Goal: Find contact information: Find contact information

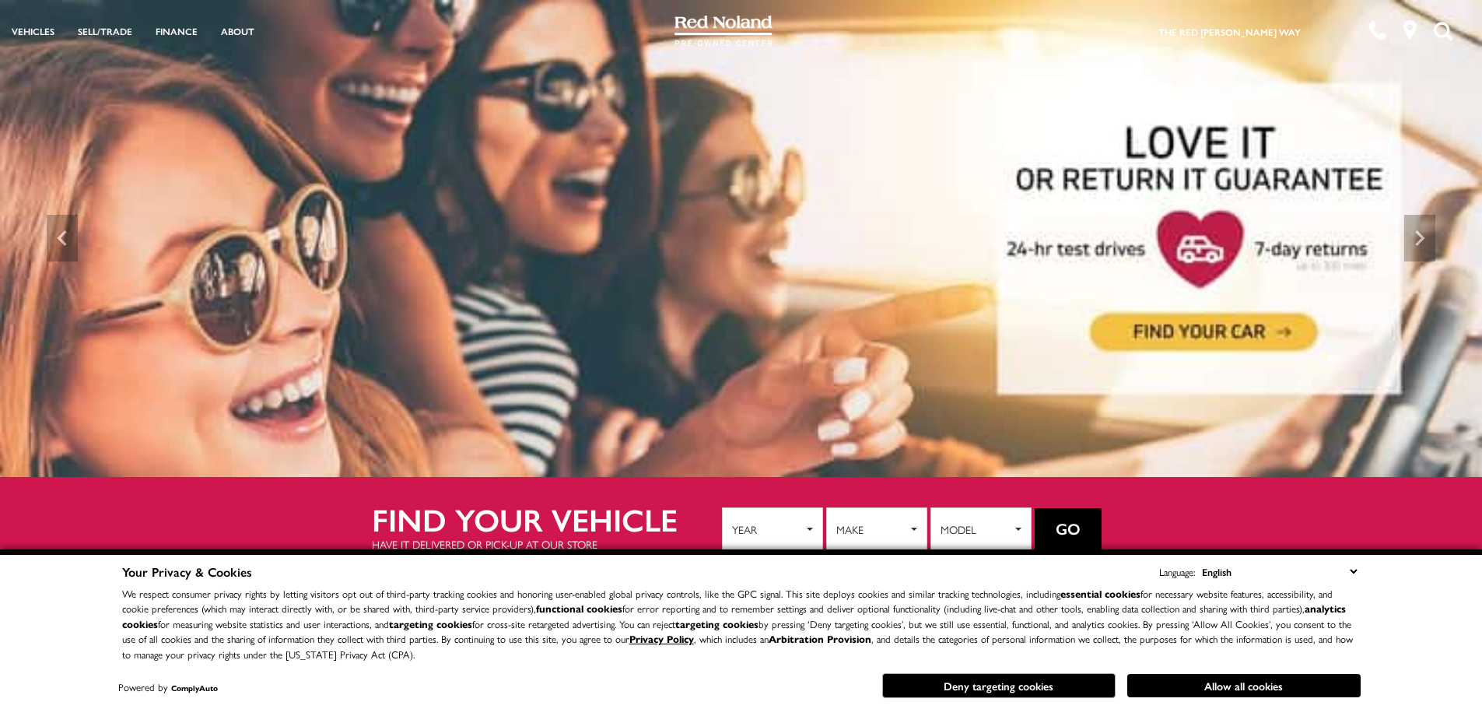
click at [1203, 689] on button "Allow all cookies" at bounding box center [1243, 685] width 233 height 23
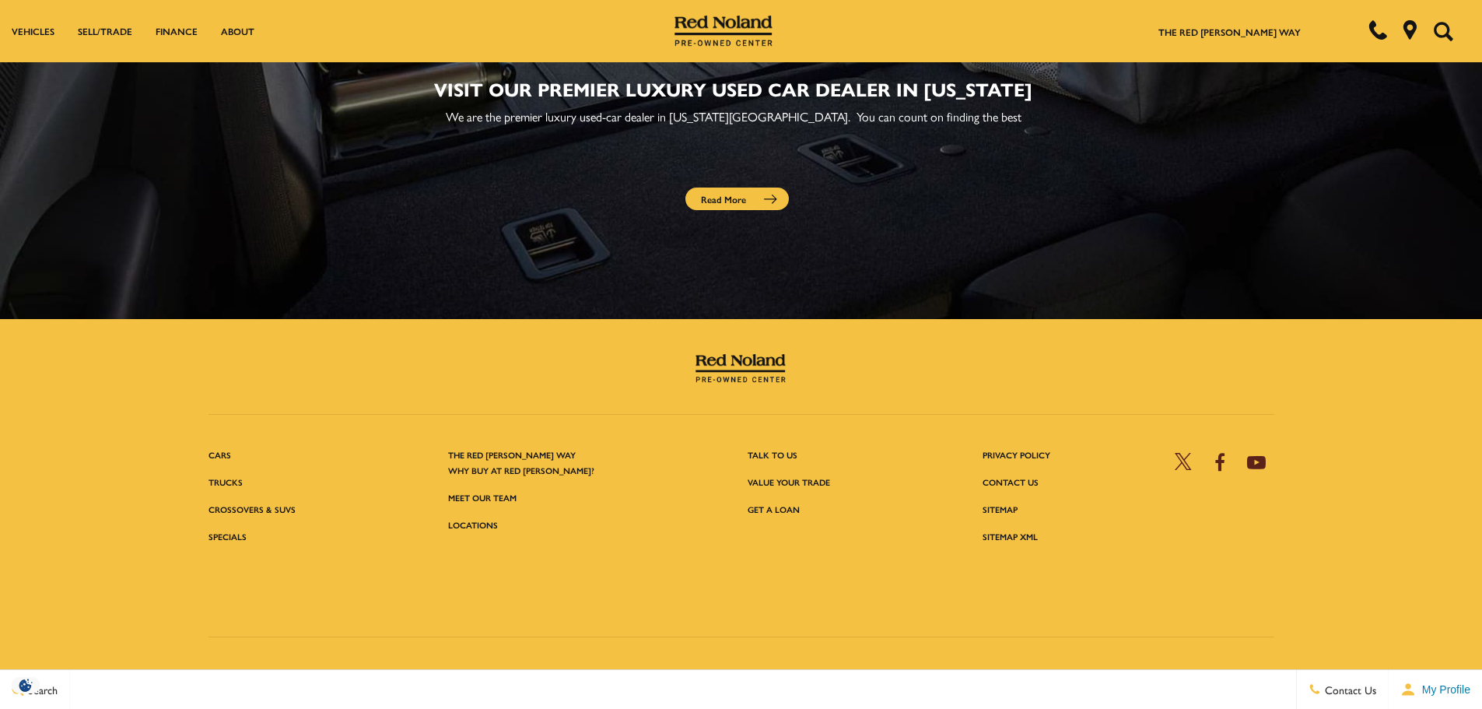
scroll to position [5350, 0]
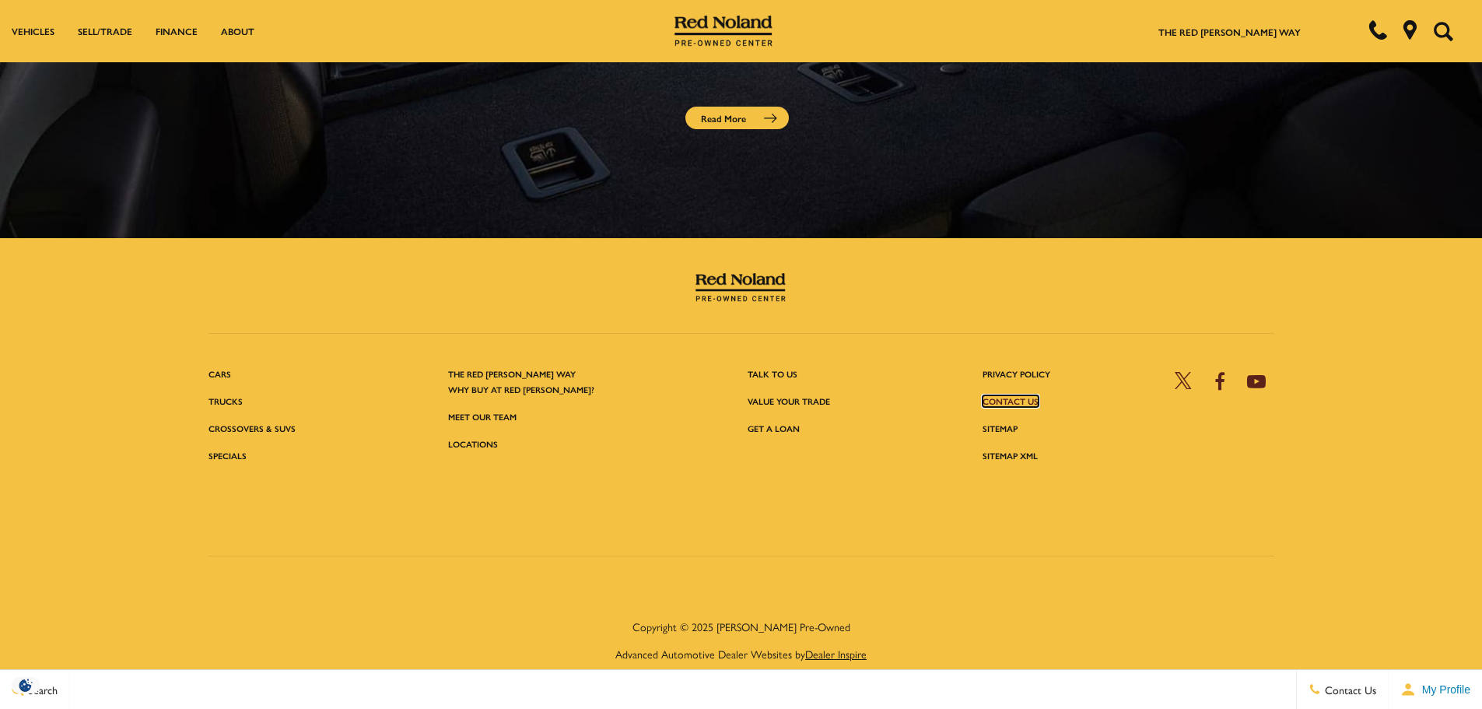
click at [1026, 395] on link "Contact Us" at bounding box center [1011, 401] width 56 height 12
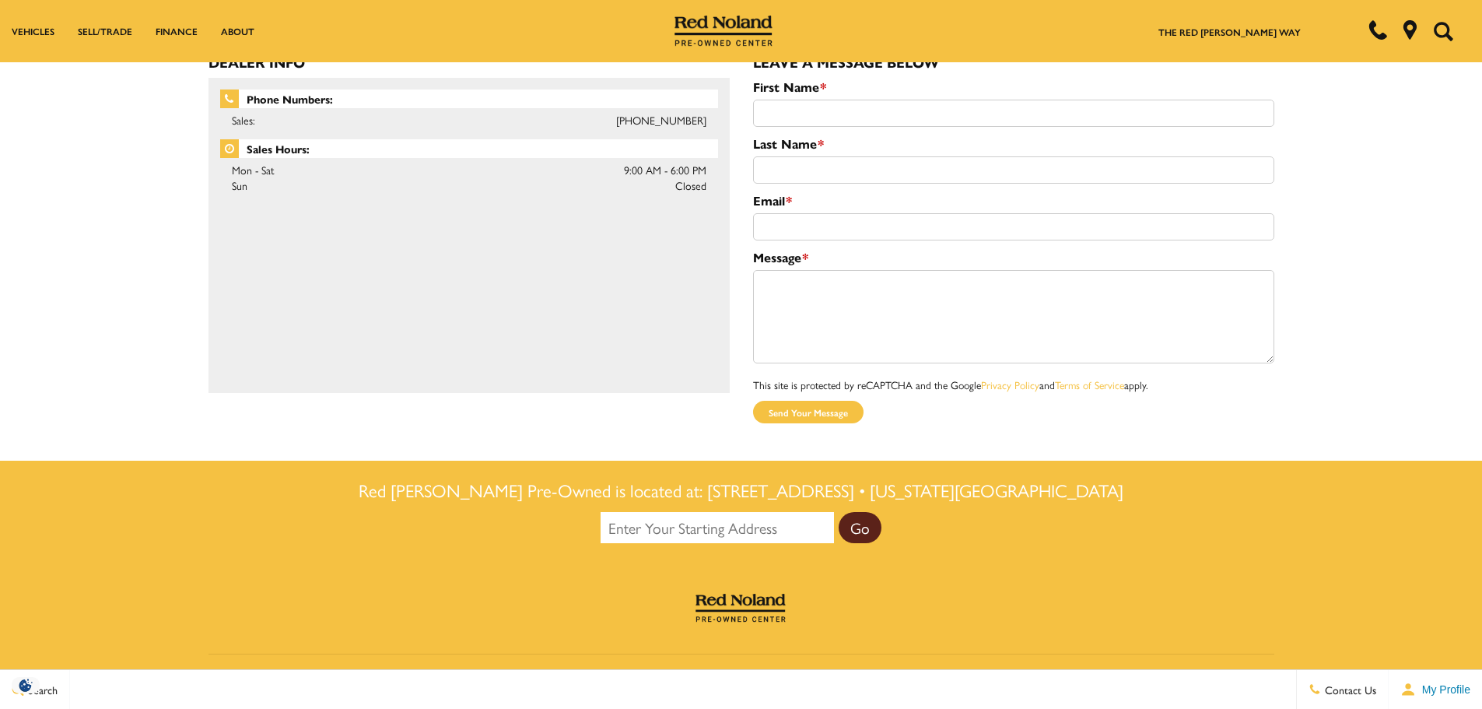
scroll to position [699, 0]
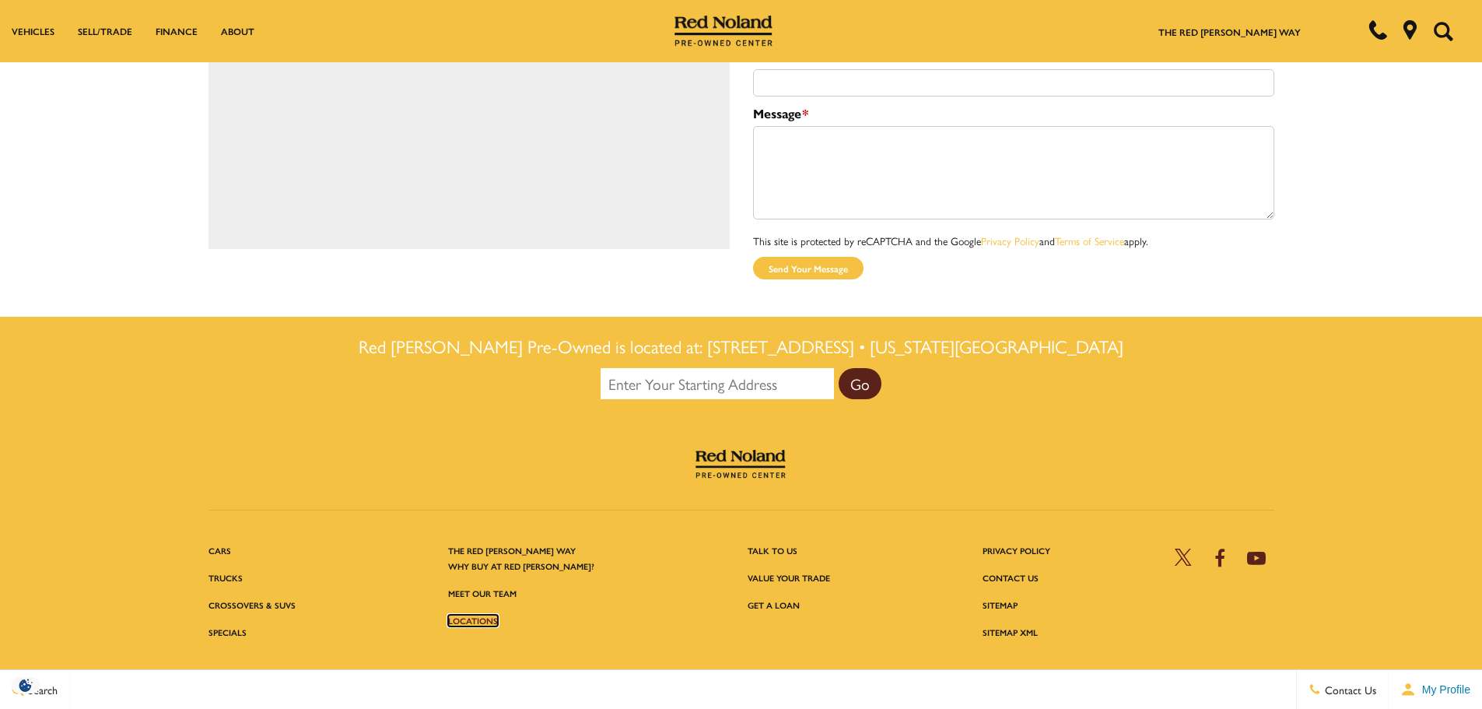
click at [482, 615] on link "Locations" at bounding box center [473, 621] width 50 height 12
